Goal: Check status: Check status

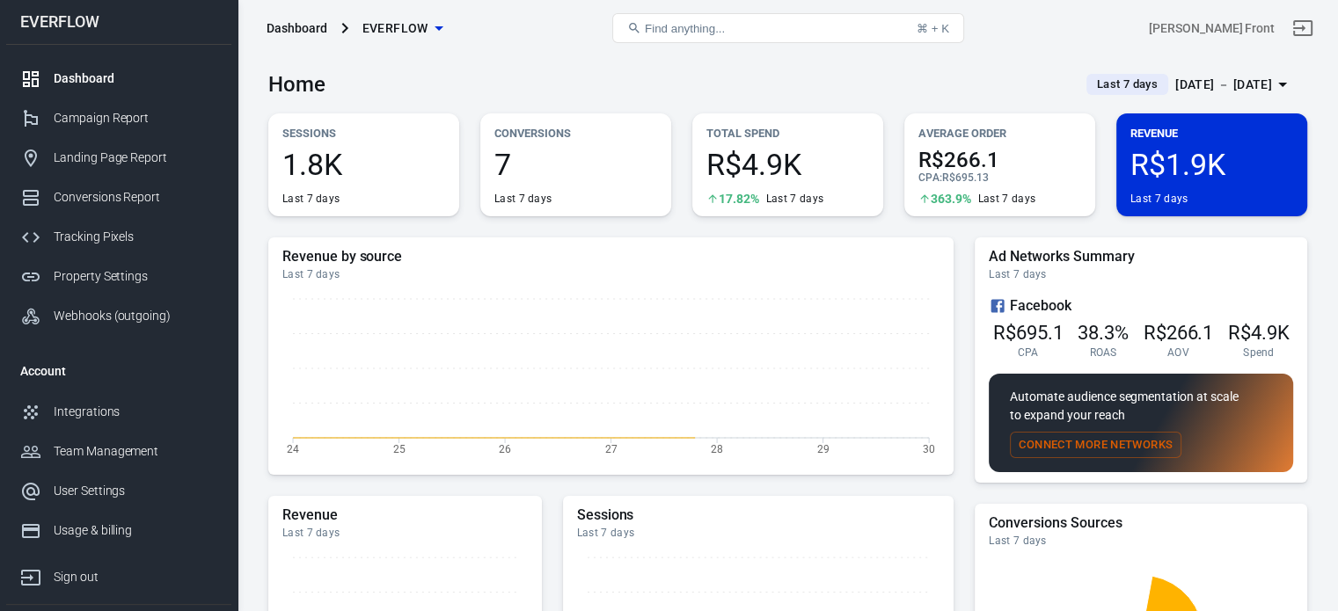
click at [1186, 84] on div "Sep 25 － Oct 1, 2025" at bounding box center [1223, 85] width 97 height 22
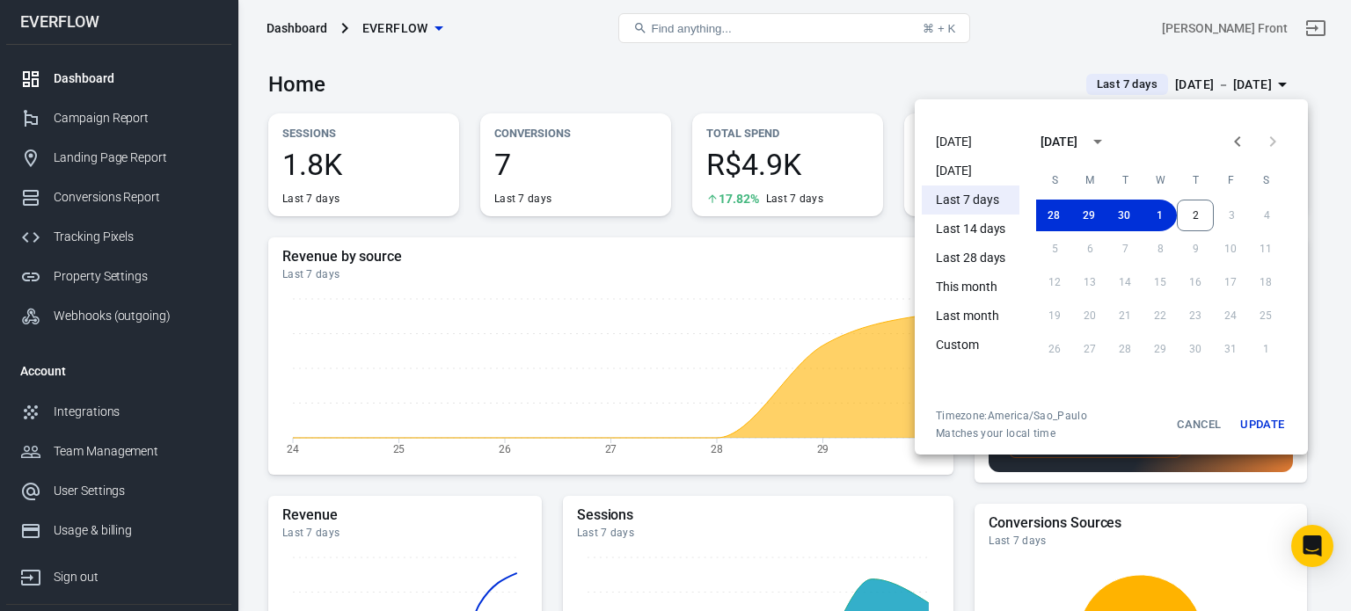
click at [967, 133] on li "[DATE]" at bounding box center [971, 142] width 98 height 29
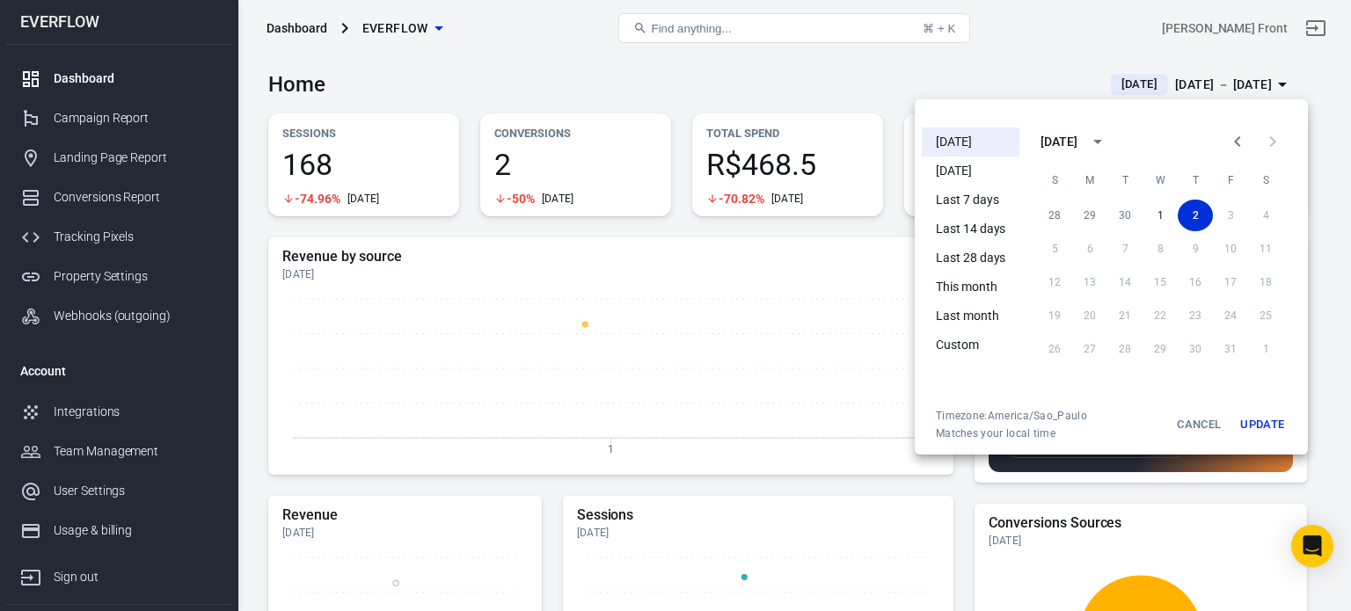
click at [616, 55] on div at bounding box center [675, 305] width 1351 height 611
